Goal: Task Accomplishment & Management: Use online tool/utility

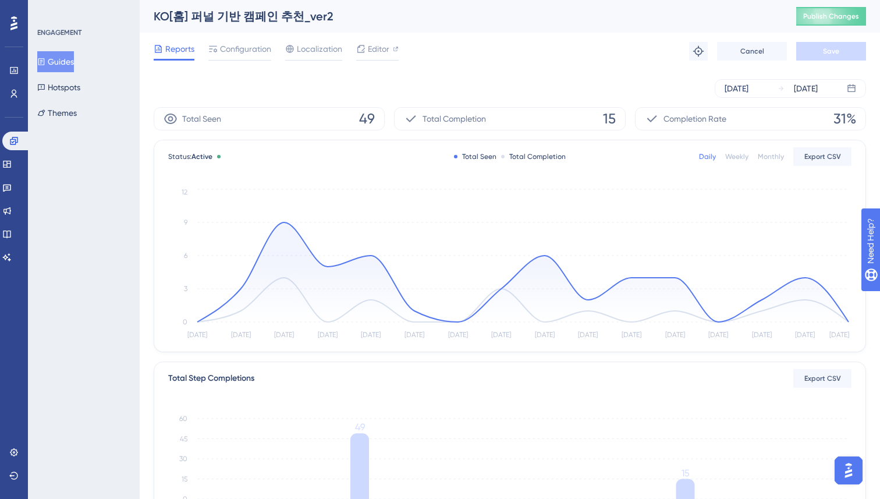
click at [516, 63] on div "Reports Configuration Localization Editor Troubleshoot Cancel Save" at bounding box center [510, 51] width 712 height 37
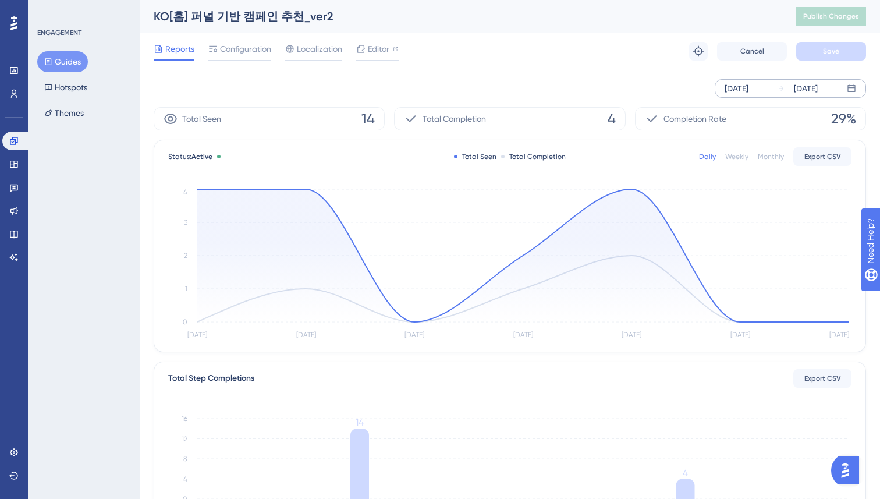
click at [748, 86] on div "Aug 28 2025" at bounding box center [737, 88] width 24 height 14
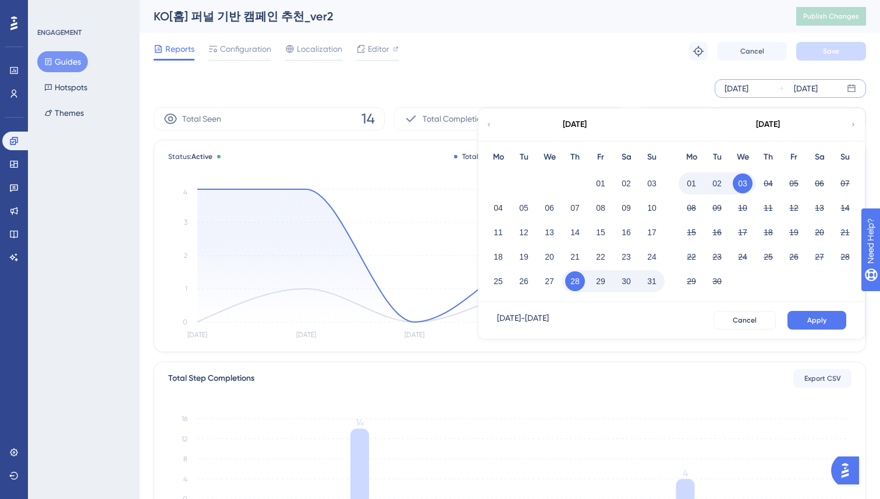
click at [499, 253] on div "✨ Save My Spot!✨" at bounding box center [441, 230] width 880 height 499
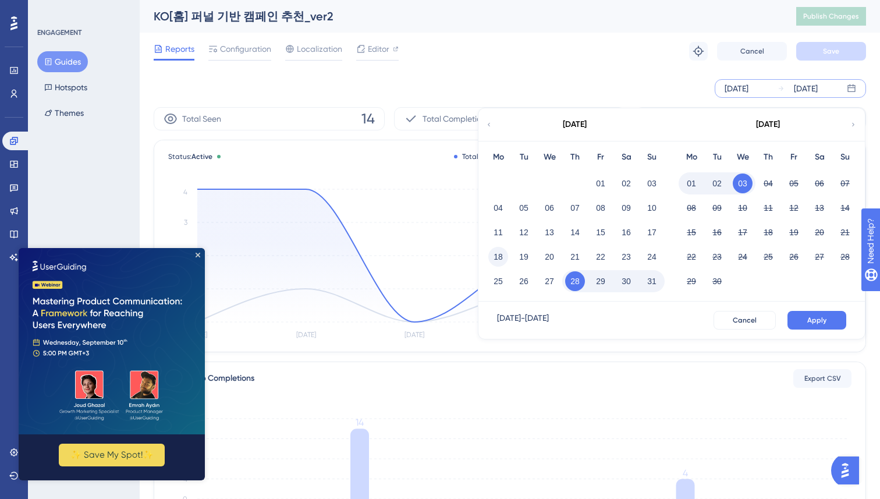
click at [499, 257] on button "18" at bounding box center [498, 257] width 20 height 20
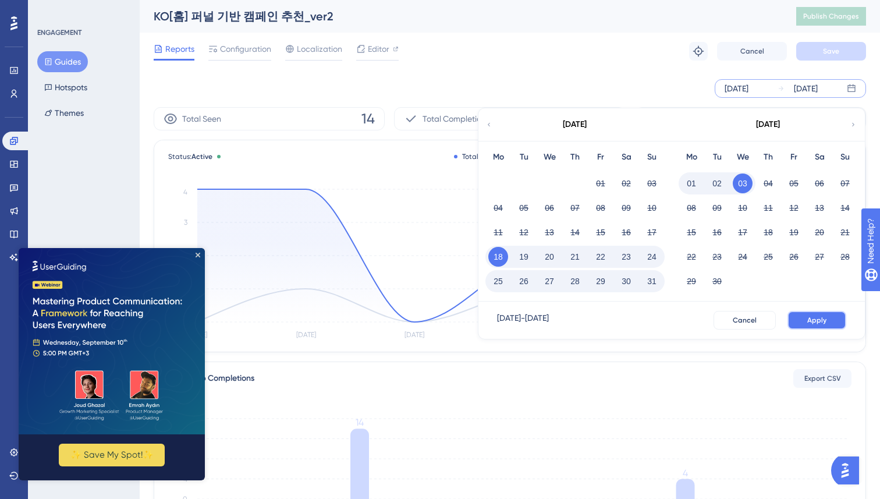
click at [829, 322] on button "Apply" at bounding box center [816, 320] width 59 height 19
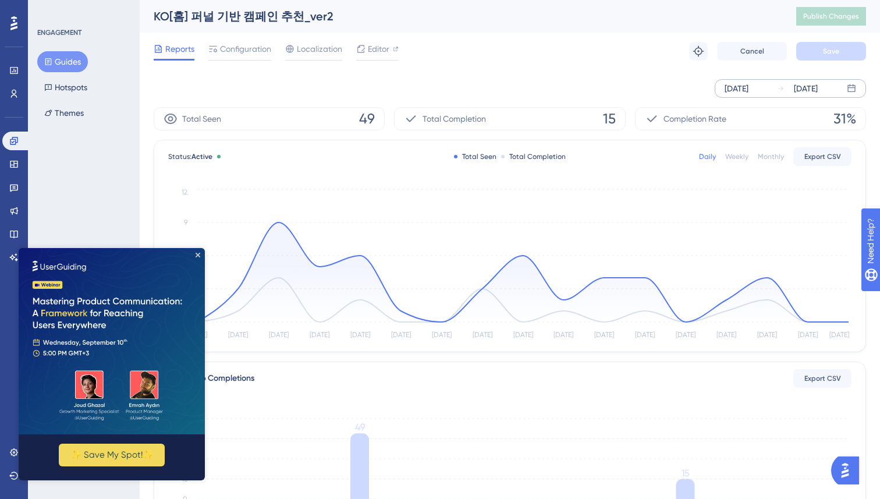
click at [87, 178] on div "ENGAGEMENT Guides Hotspots Themes" at bounding box center [84, 249] width 112 height 499
click at [111, 451] on button "✨ Save My Spot!✨" at bounding box center [112, 455] width 106 height 23
click at [196, 254] on icon "Close Preview" at bounding box center [198, 255] width 5 height 5
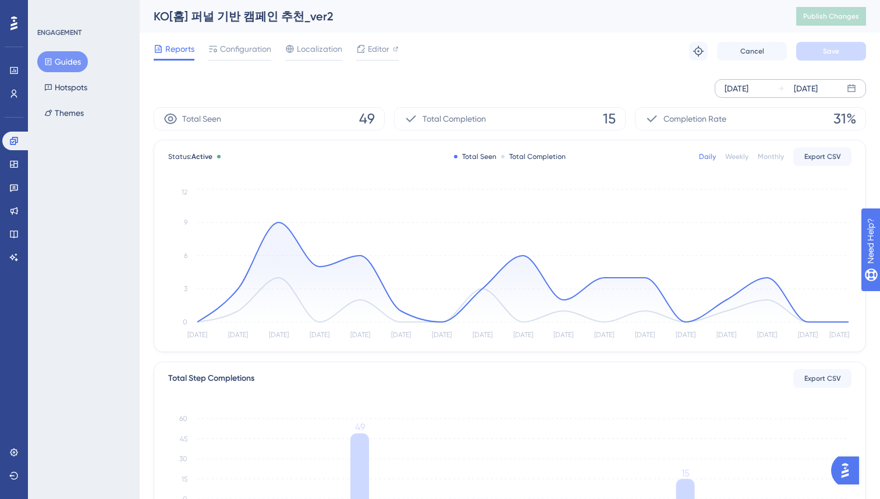
click at [150, 224] on div "Performance Users Engagement Widgets Feedback Product Updates Knowledge Base AI…" at bounding box center [510, 399] width 740 height 799
click at [165, 239] on div "Status: Active Total Seen Total Completion Daily Weekly Monthly Export CSV Aug …" at bounding box center [509, 245] width 711 height 211
click at [804, 87] on div "Sep 03 2025" at bounding box center [806, 88] width 24 height 14
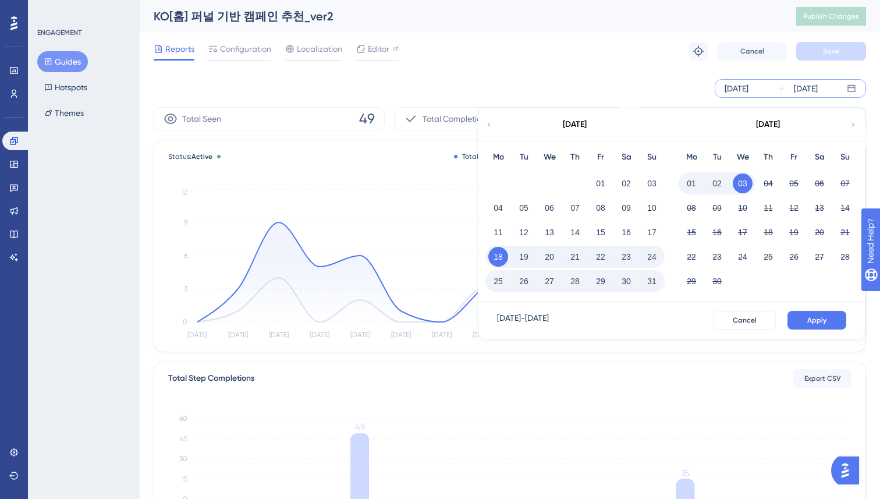
click at [574, 79] on div "Aug 18 2025 Sep 03 2025 August 2025 Mo Tu We Th Fr Sa Su 01 02 03 04 05 06 07 0…" at bounding box center [510, 88] width 712 height 19
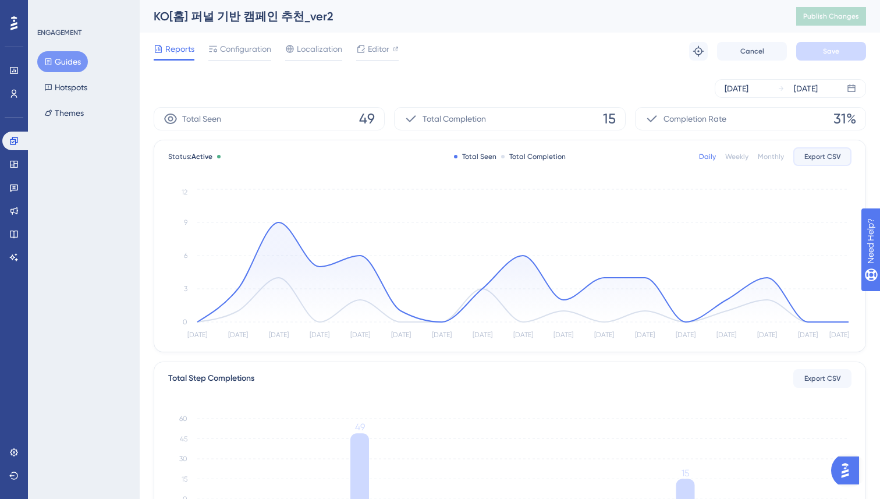
click at [834, 157] on span "Export CSV" at bounding box center [822, 156] width 37 height 9
click at [784, 91] on div "Sep 03 2025" at bounding box center [798, 88] width 40 height 14
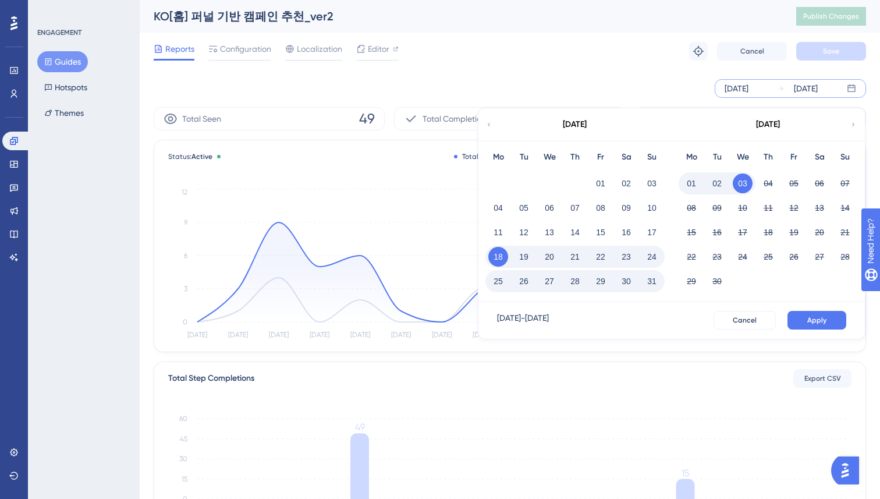
click at [680, 66] on div "Reports Configuration Localization Editor Troubleshoot Cancel Save" at bounding box center [510, 51] width 712 height 37
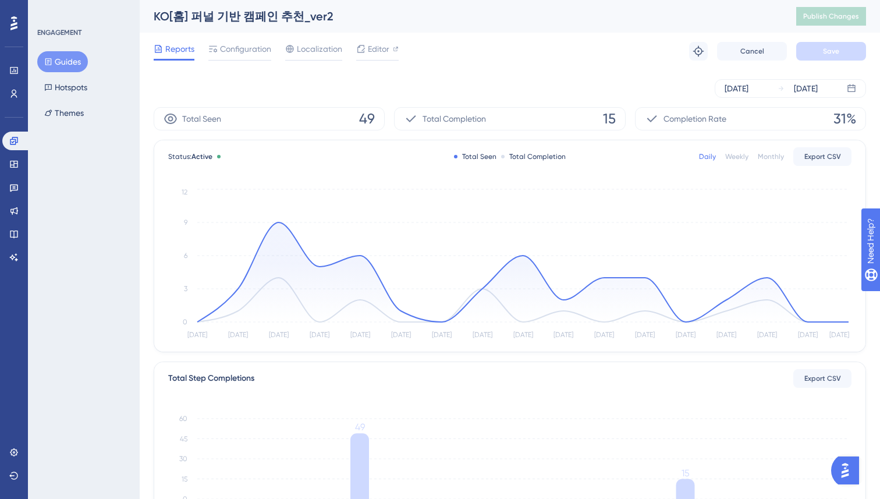
click at [747, 156] on div "Weekly" at bounding box center [736, 156] width 23 height 9
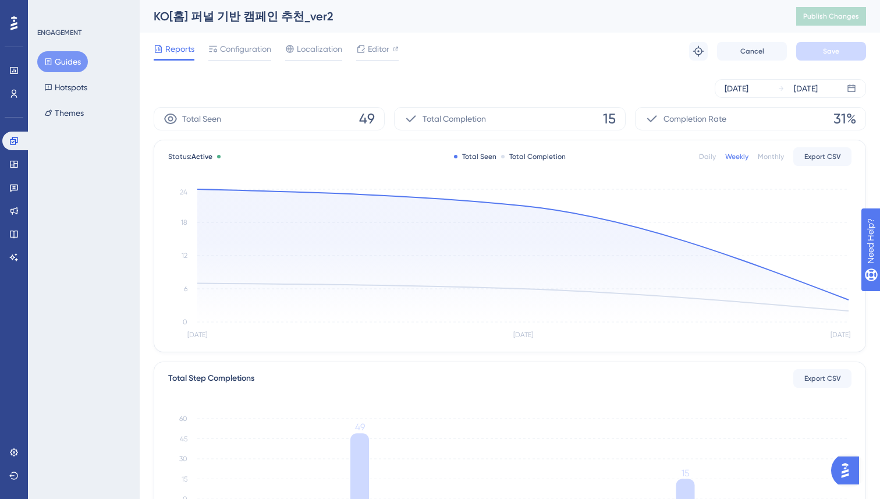
click at [776, 153] on div "Monthly" at bounding box center [771, 156] width 26 height 9
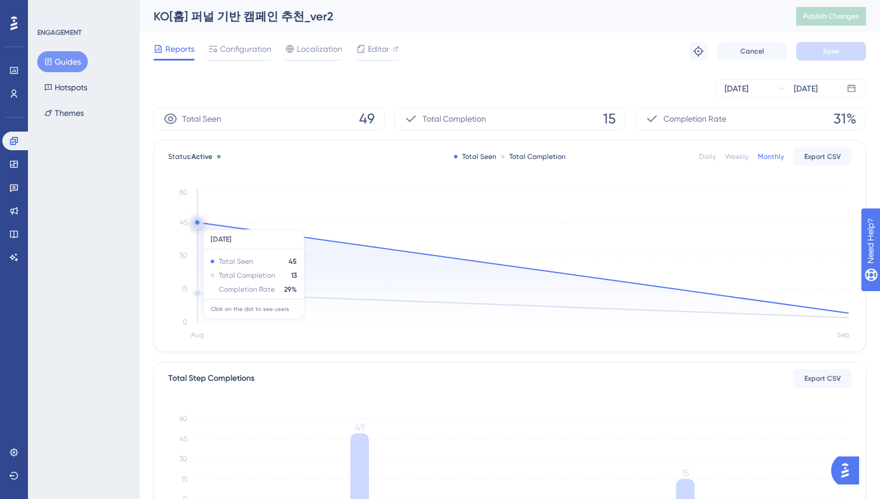
click at [199, 224] on circle at bounding box center [197, 222] width 9 height 9
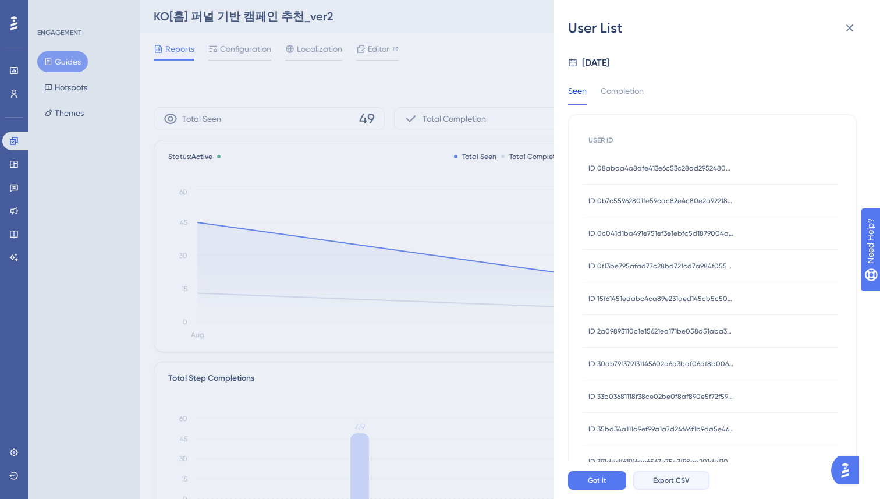
click at [662, 481] on span "Export CSV" at bounding box center [671, 480] width 37 height 9
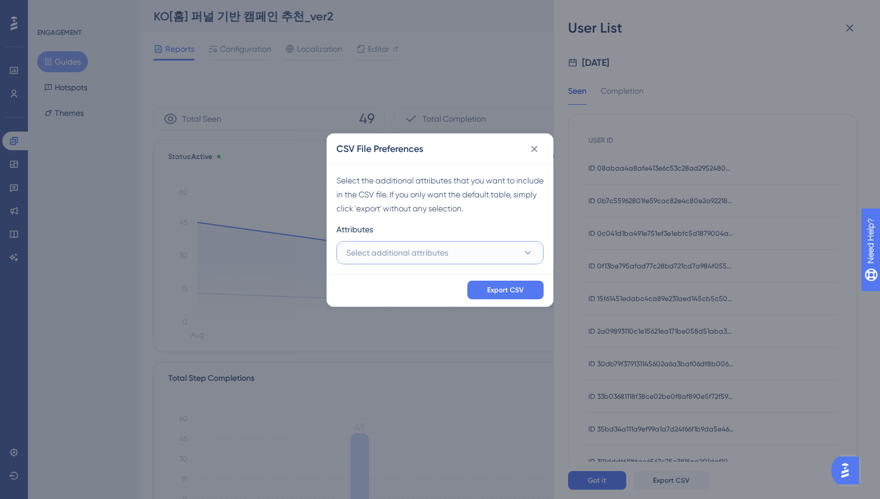
click at [441, 251] on span "Select additional attributes" at bounding box center [397, 253] width 102 height 14
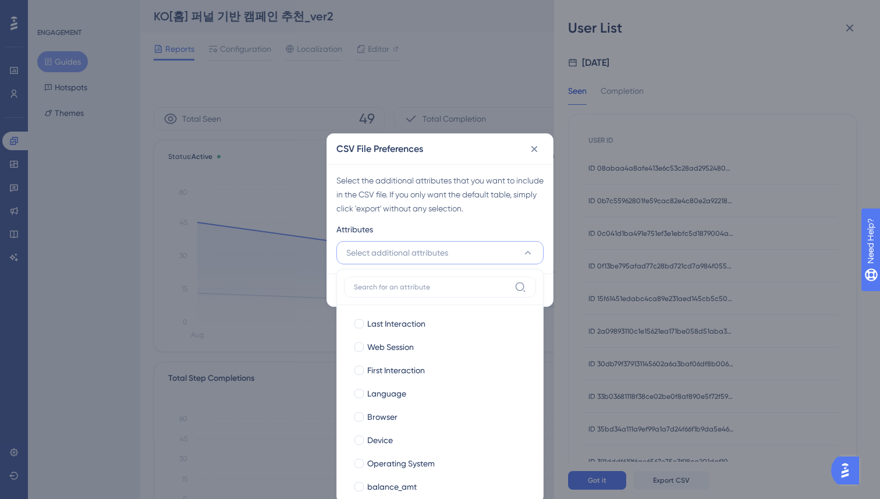
scroll to position [12, 0]
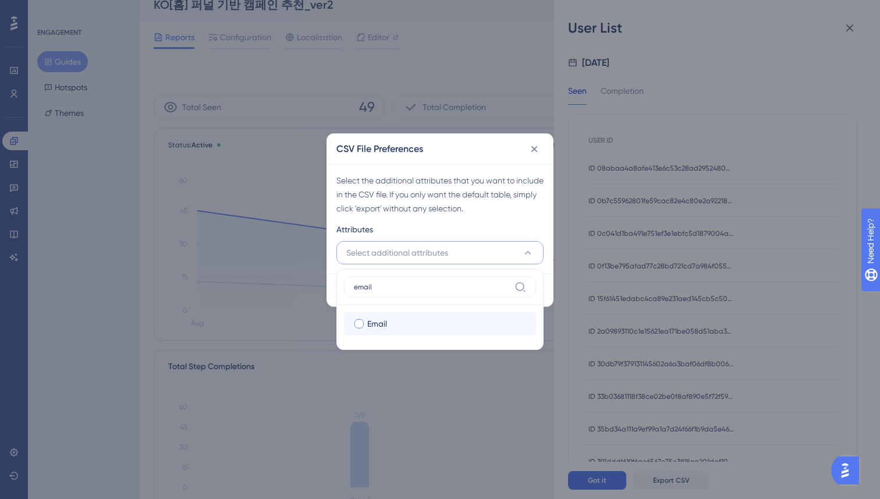
type input "email"
click at [384, 321] on span "Email" at bounding box center [377, 324] width 20 height 14
checkbox input "true"
click at [434, 224] on div "Attributes" at bounding box center [439, 231] width 207 height 19
